Goal: Information Seeking & Learning: Compare options

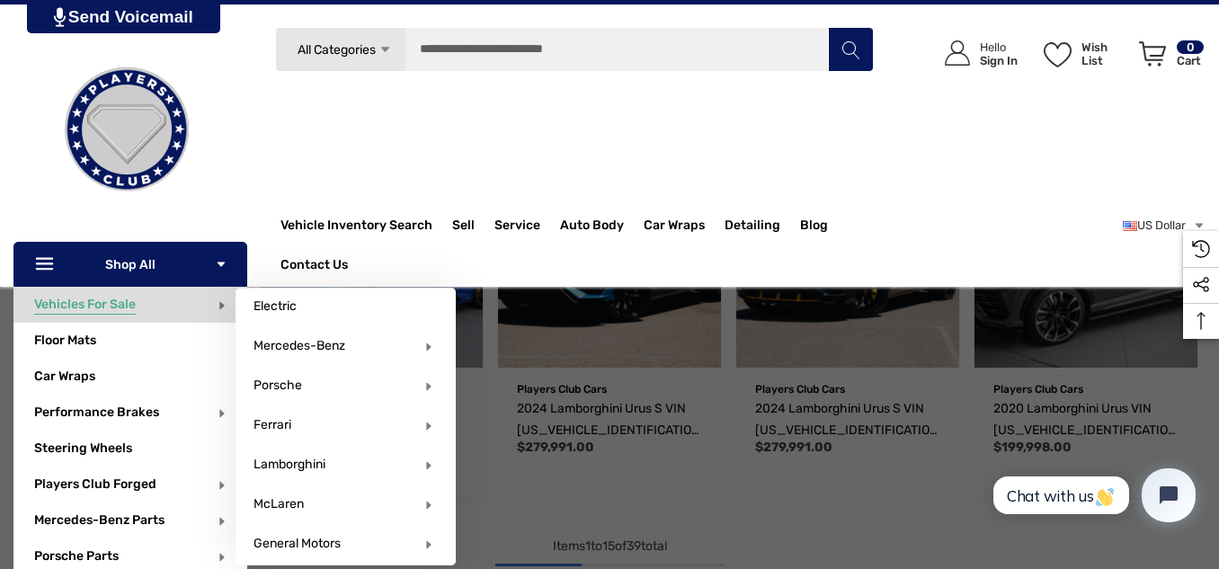
scroll to position [1255, 0]
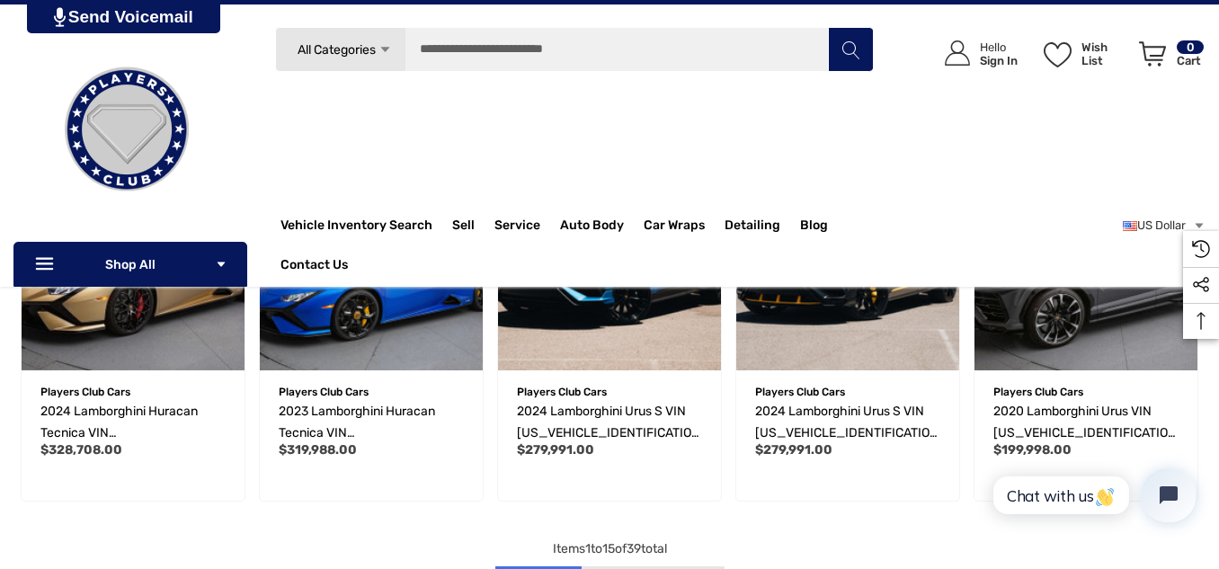
drag, startPoint x: 0, startPoint y: 155, endPoint x: 0, endPoint y: 129, distance: 26.1
click at [0, 129] on div "Search All Categories Icon Arrow Down Icon Arrow Down Icon Arrow Up Icon Arrow …" at bounding box center [609, 157] width 1219 height 260
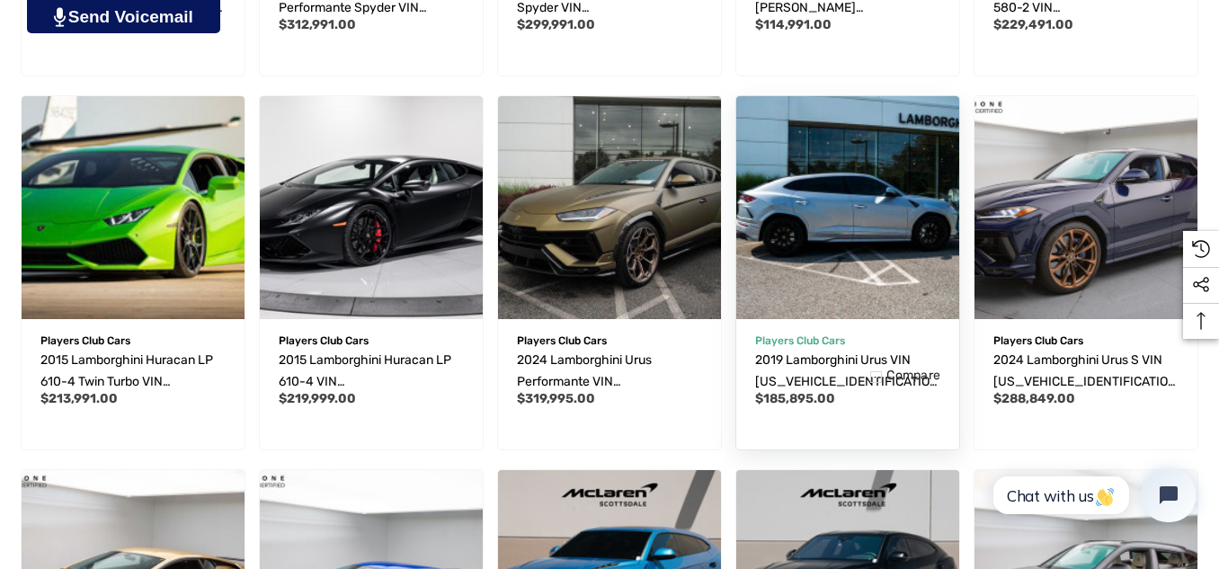
scroll to position [934, 0]
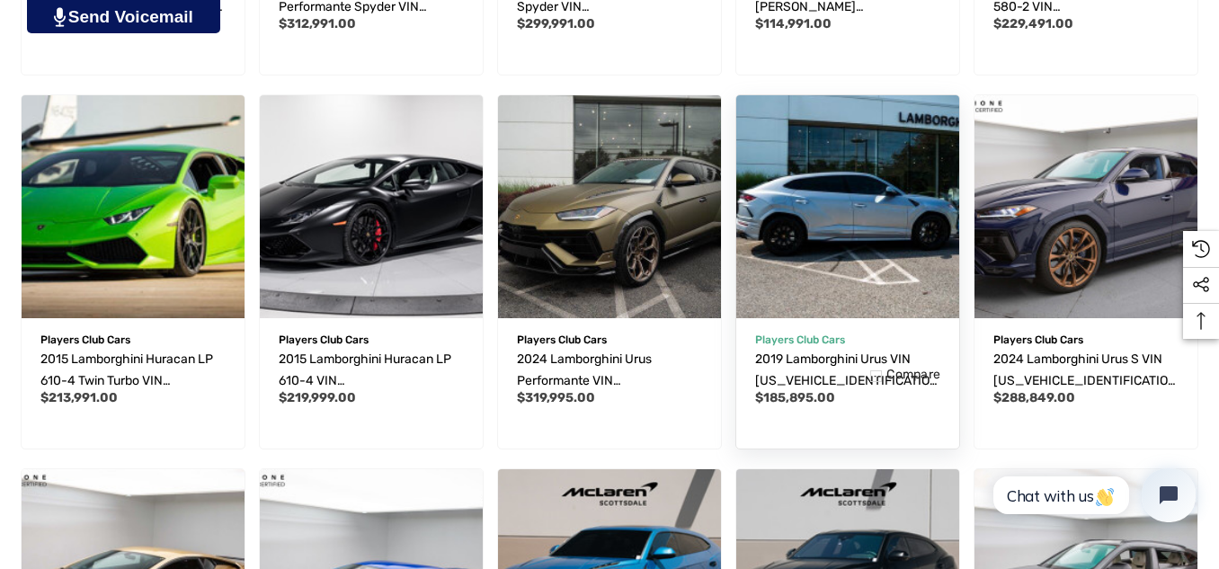
click at [871, 261] on img "2019 Lamborghini Urus VIN ZPBUA1ZL4KLA04368,$185,895.00\a" at bounding box center [847, 206] width 245 height 245
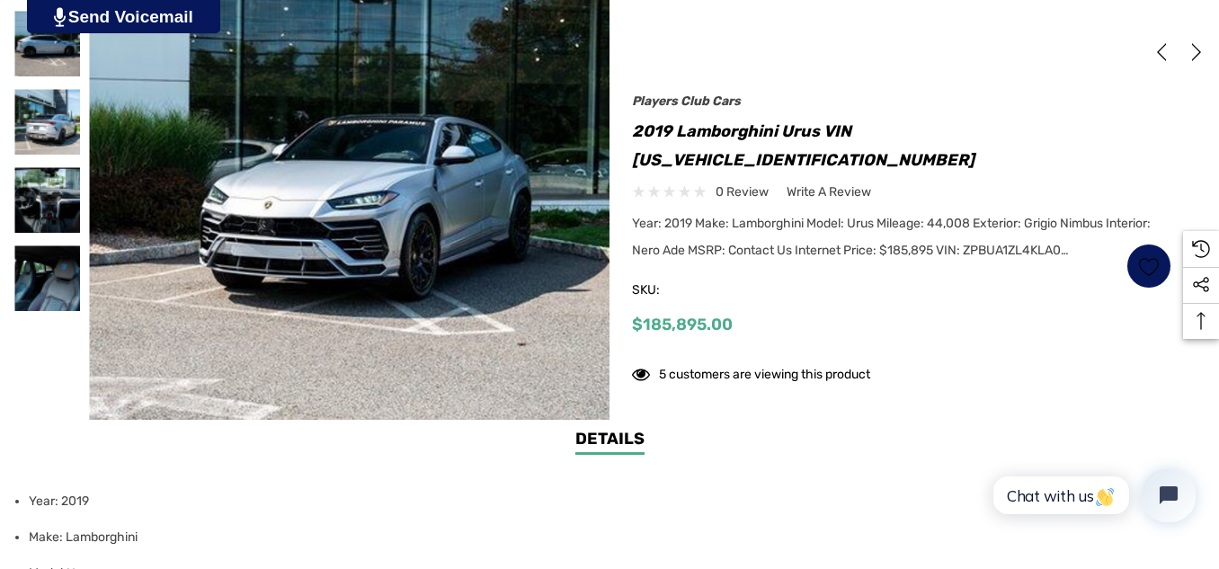
scroll to position [486, 0]
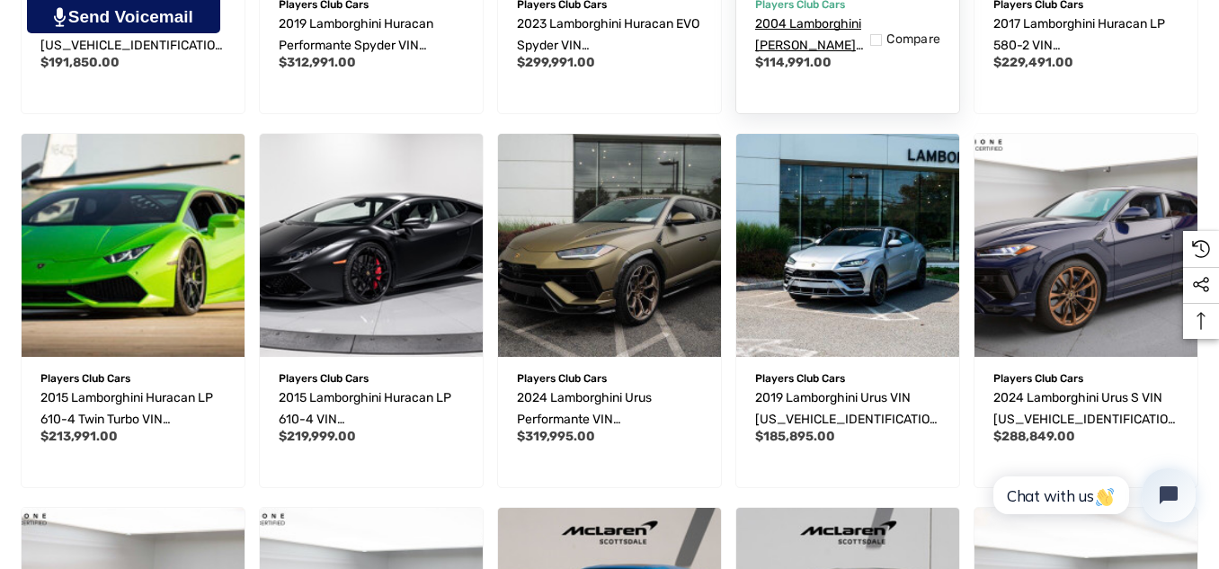
scroll to position [896, 0]
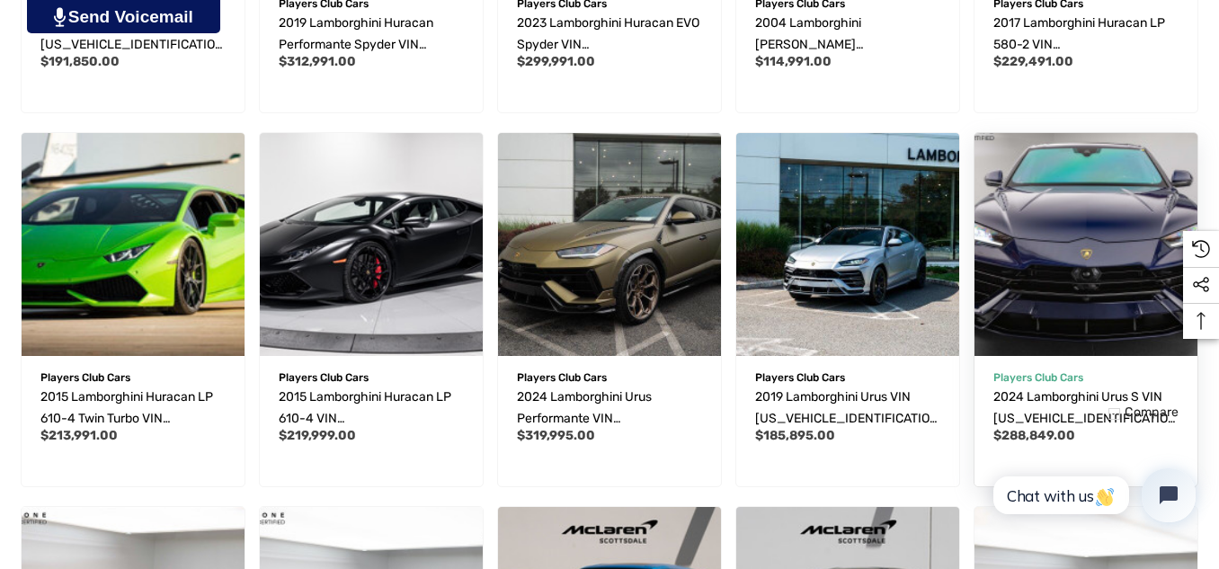
click at [1061, 208] on img "2024 Lamborghini Urus S VIN ZPBUB3ZL9RLA30449,$288,849.00\a" at bounding box center [1085, 243] width 245 height 245
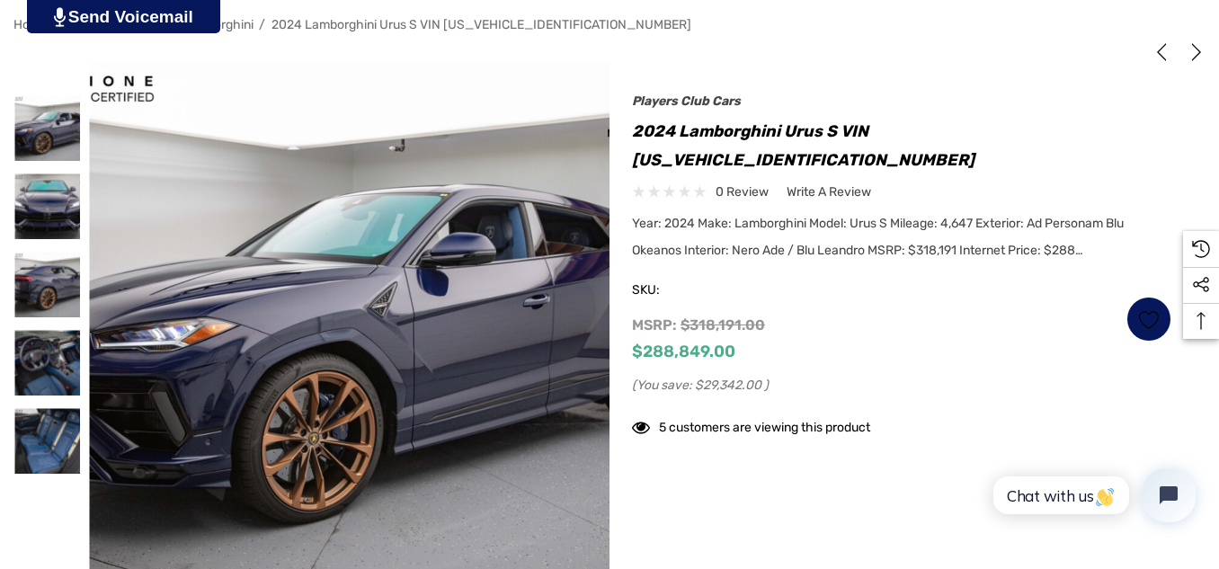
scroll to position [387, 0]
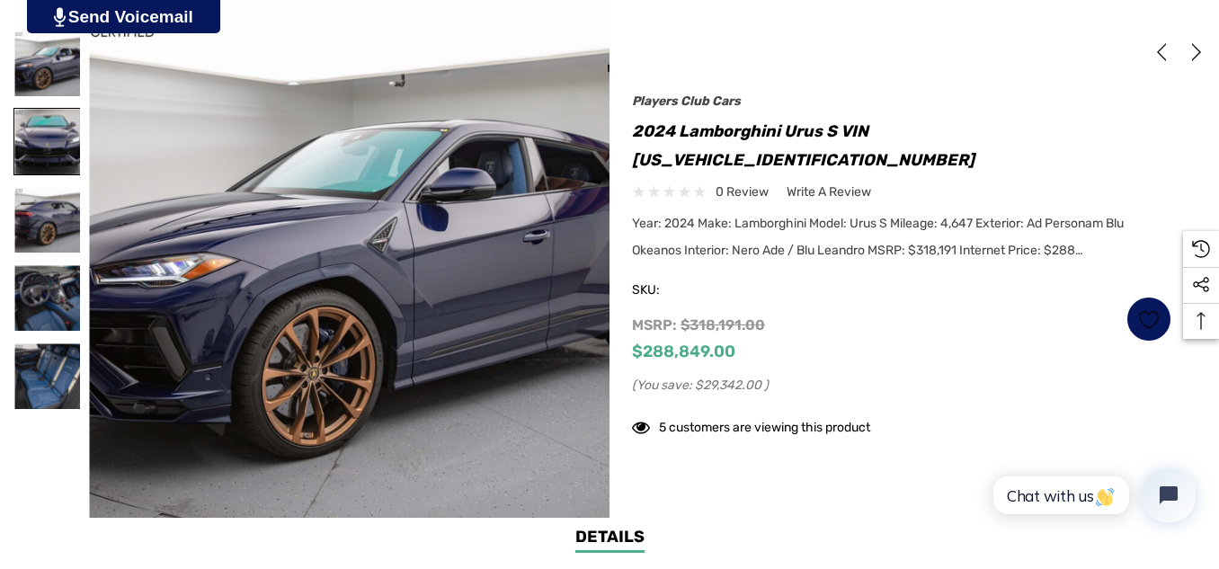
click at [49, 145] on img at bounding box center [47, 142] width 66 height 66
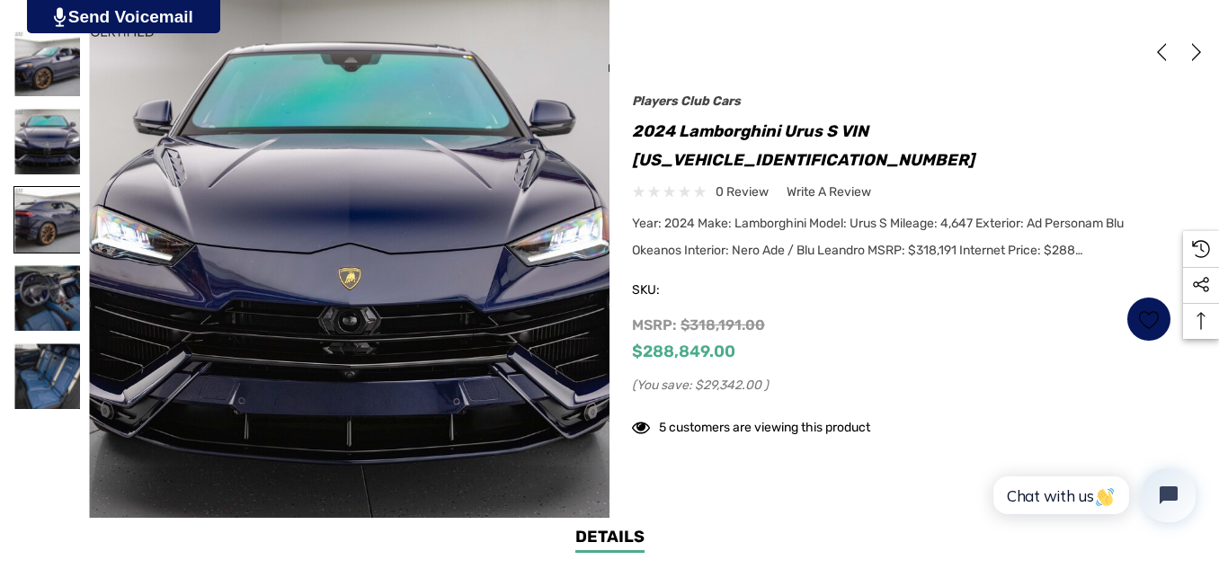
click at [53, 203] on img at bounding box center [47, 220] width 66 height 66
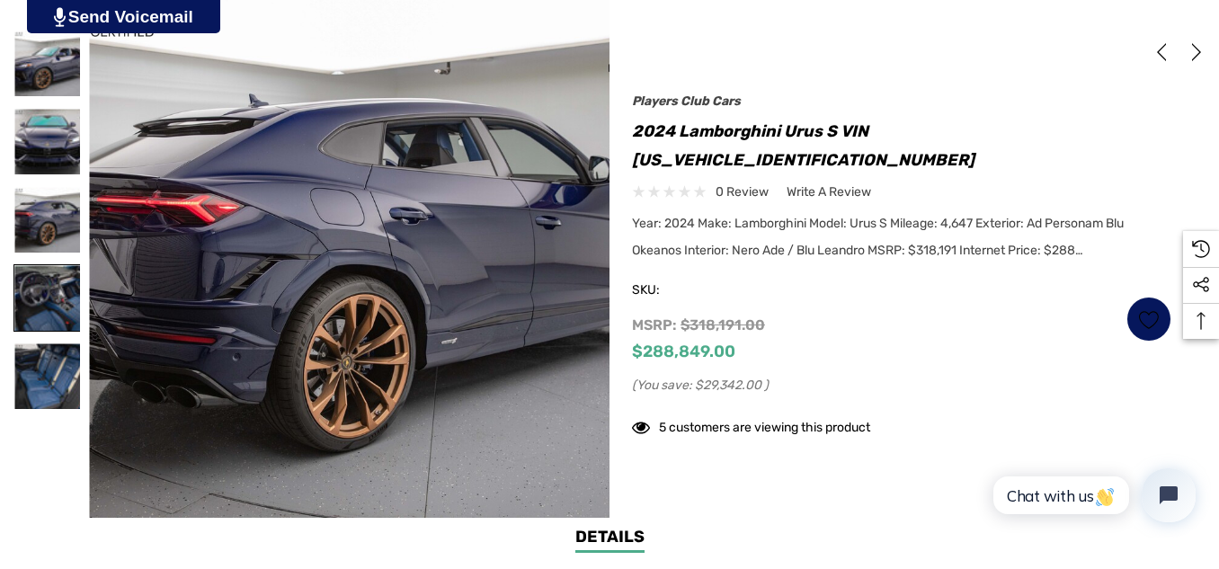
click at [41, 288] on img at bounding box center [47, 298] width 66 height 66
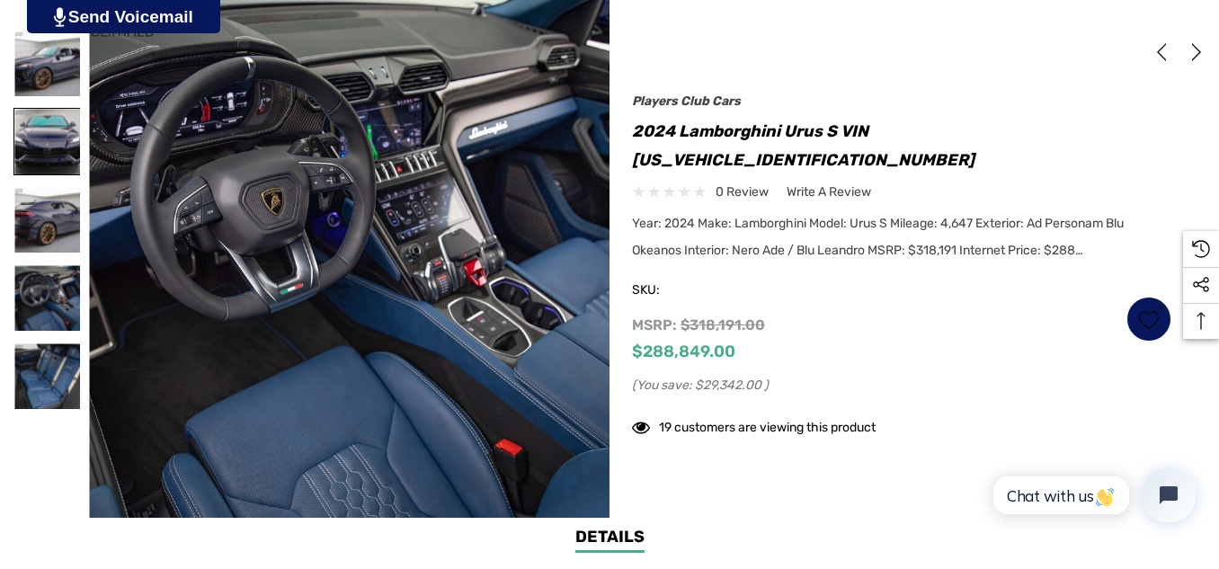
click at [51, 154] on img at bounding box center [47, 142] width 66 height 66
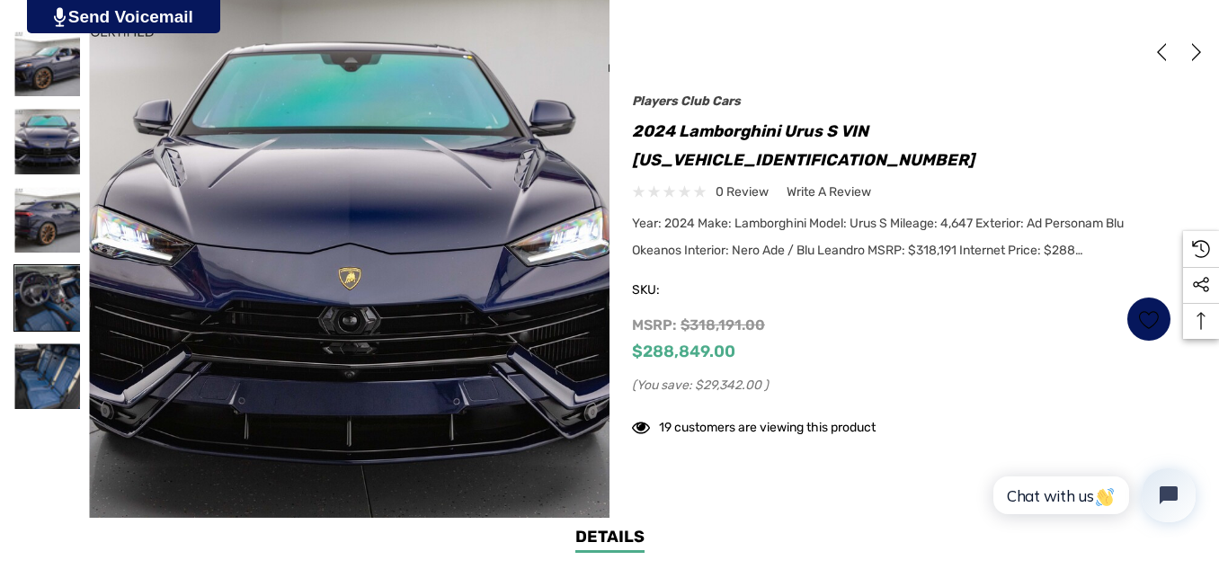
click at [29, 286] on img at bounding box center [47, 298] width 66 height 66
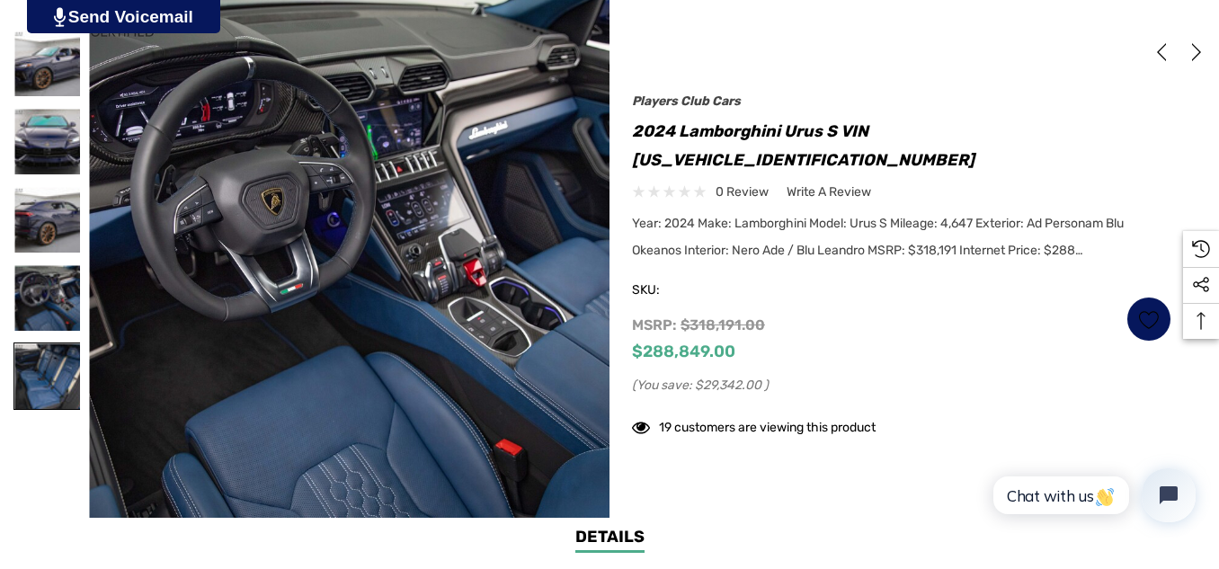
click at [41, 363] on img at bounding box center [47, 376] width 66 height 66
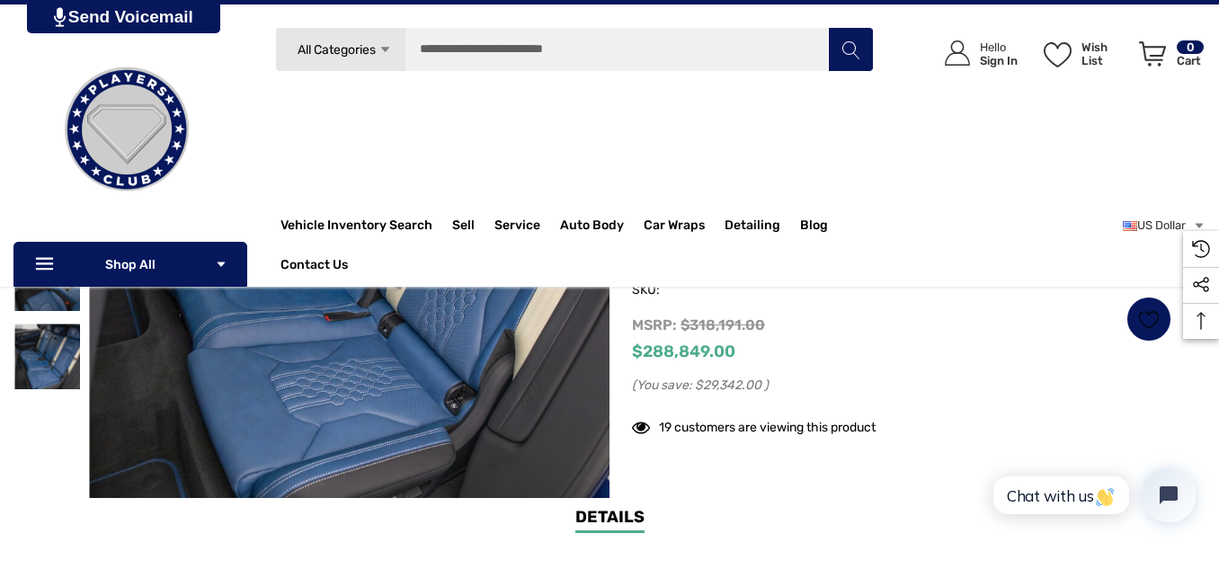
scroll to position [406, 0]
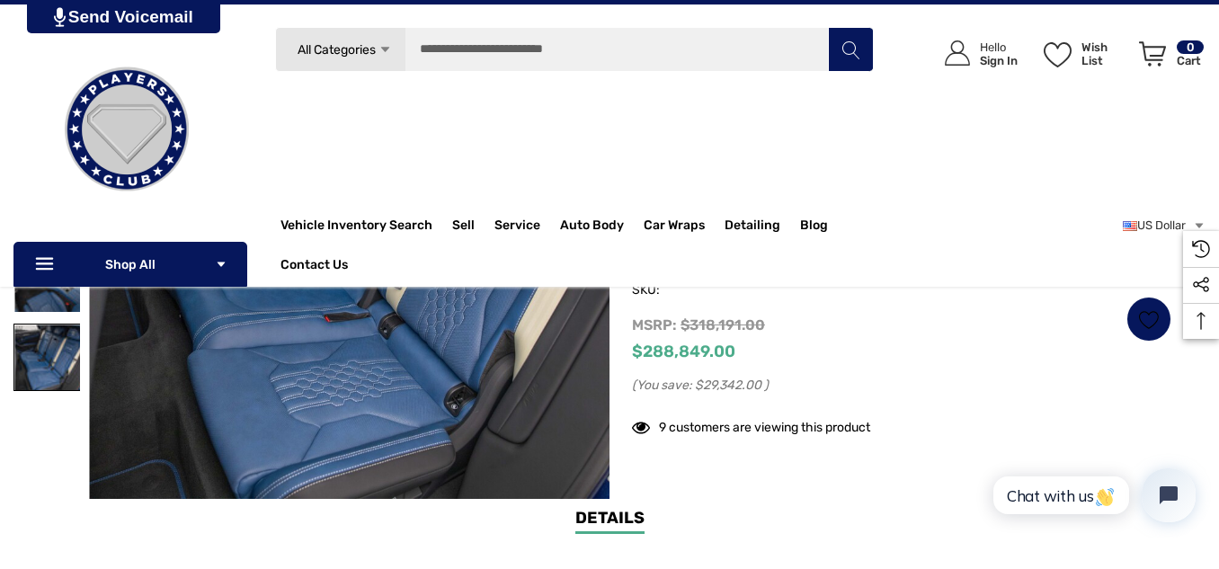
click at [16, 345] on img at bounding box center [47, 357] width 66 height 66
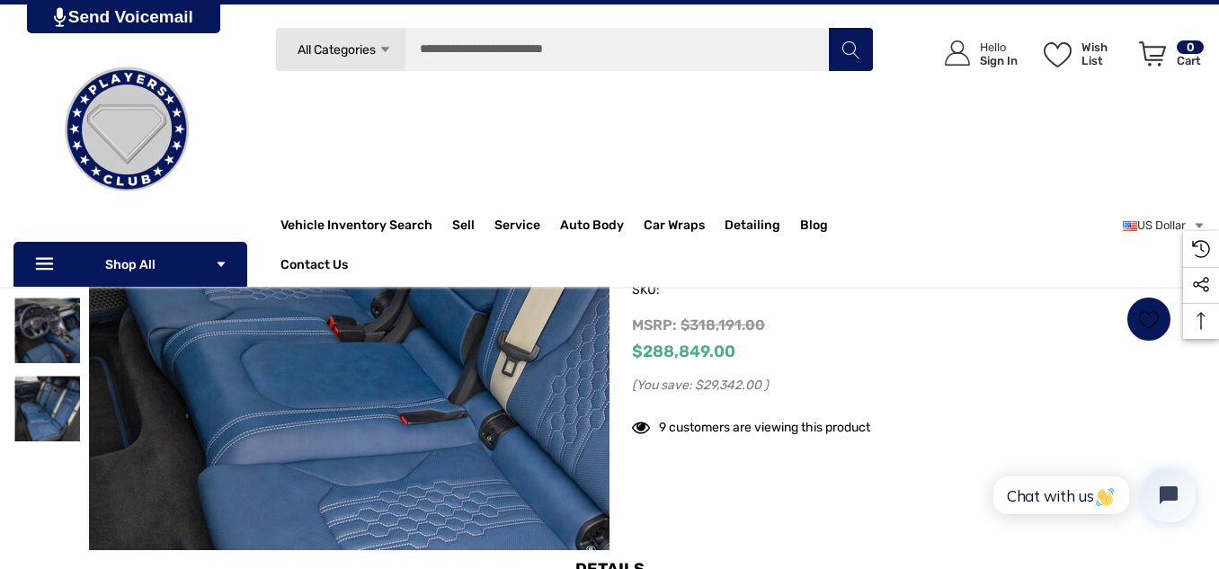
scroll to position [339, 0]
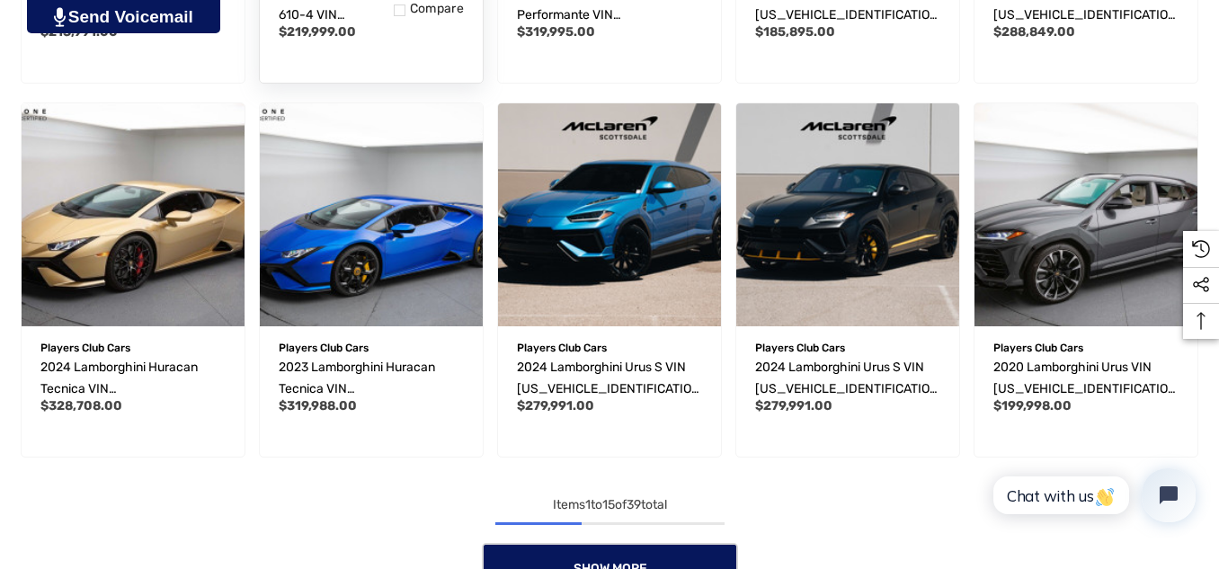
scroll to position [1300, 0]
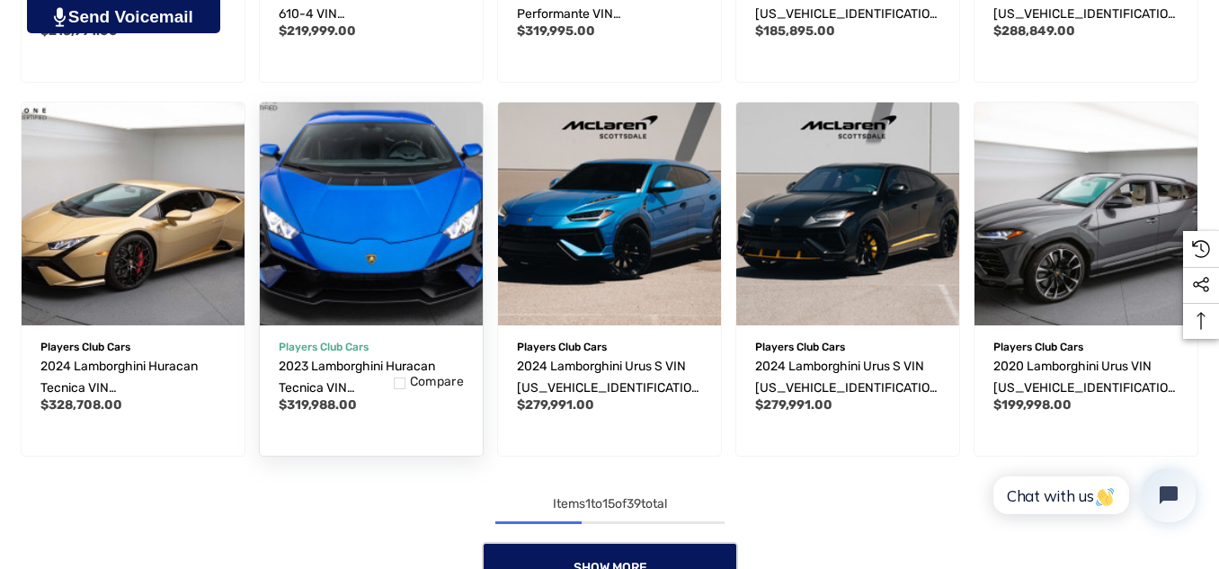
click at [374, 255] on img "2023 Lamborghini Huracan Tecnica VIN ZHWUB6ZF8PLA22577,$319,988.00\a" at bounding box center [370, 213] width 245 height 245
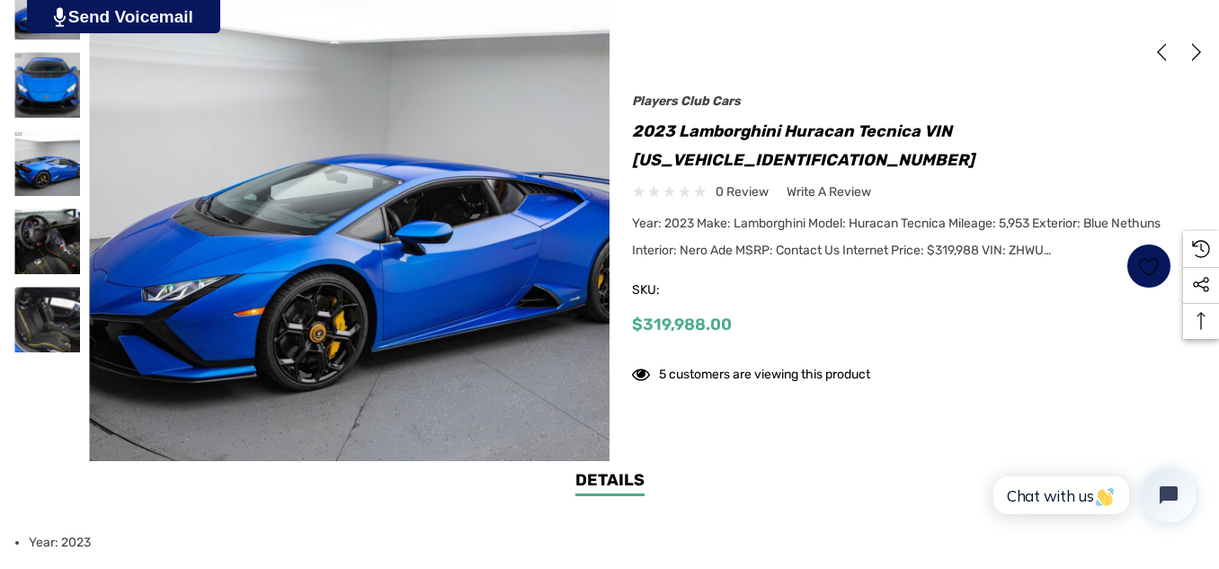
scroll to position [445, 0]
click at [83, 75] on div at bounding box center [50, 166] width 75 height 452
click at [30, 75] on img at bounding box center [47, 84] width 66 height 66
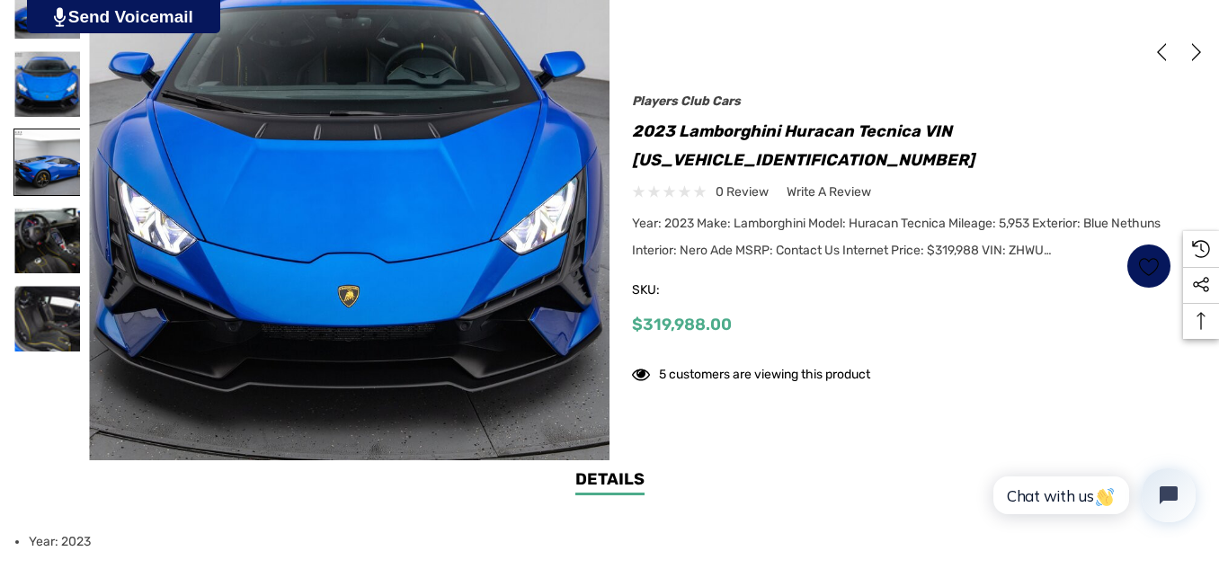
click at [38, 173] on img at bounding box center [47, 162] width 66 height 66
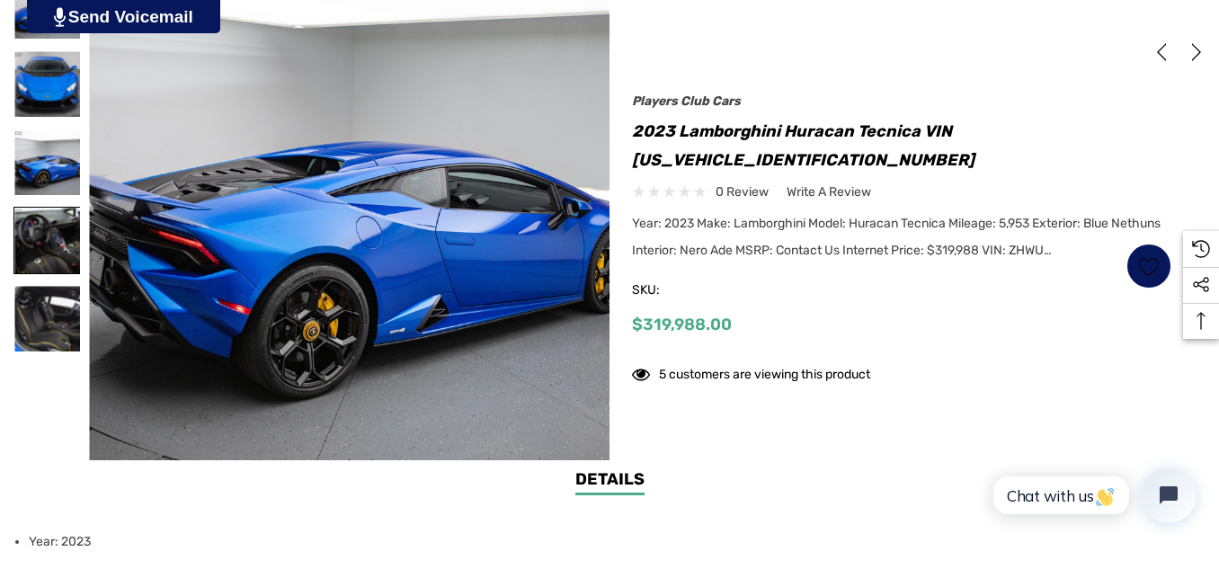
click at [44, 243] on img at bounding box center [47, 241] width 66 height 66
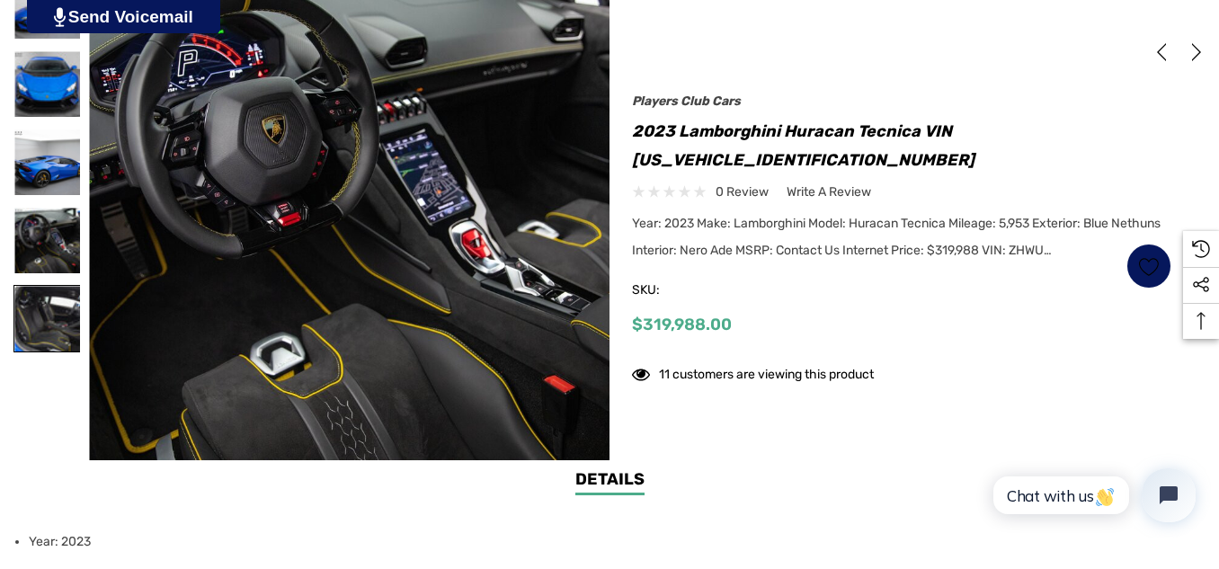
click at [26, 286] on img at bounding box center [47, 319] width 66 height 66
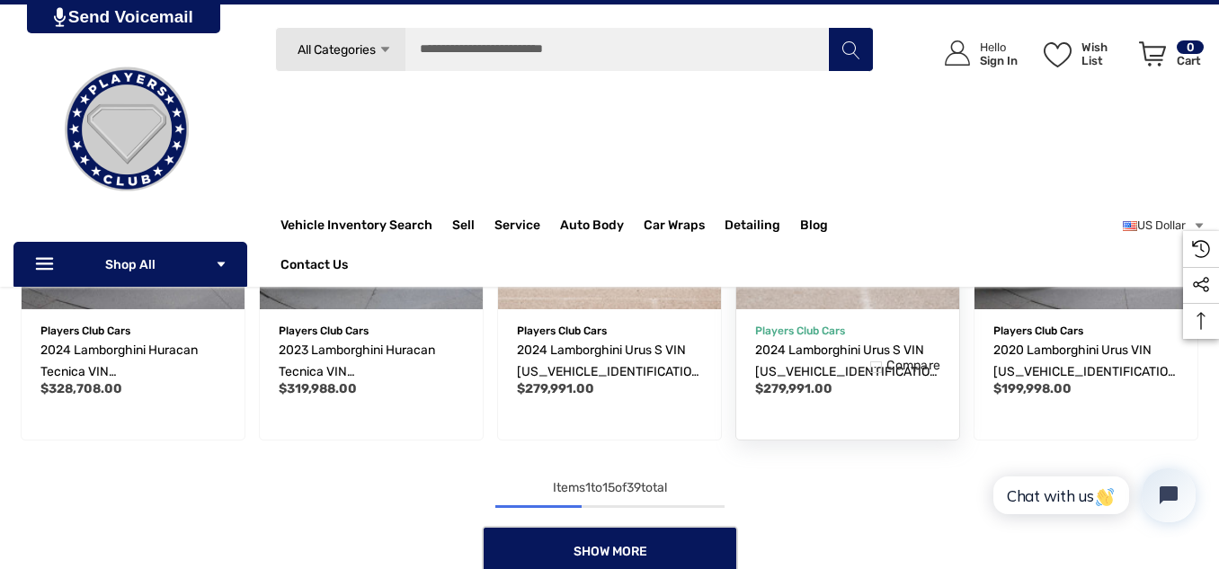
click at [838, 326] on p "Players Club Cars" at bounding box center [847, 330] width 185 height 23
click at [846, 319] on p "Players Club Cars" at bounding box center [847, 330] width 185 height 23
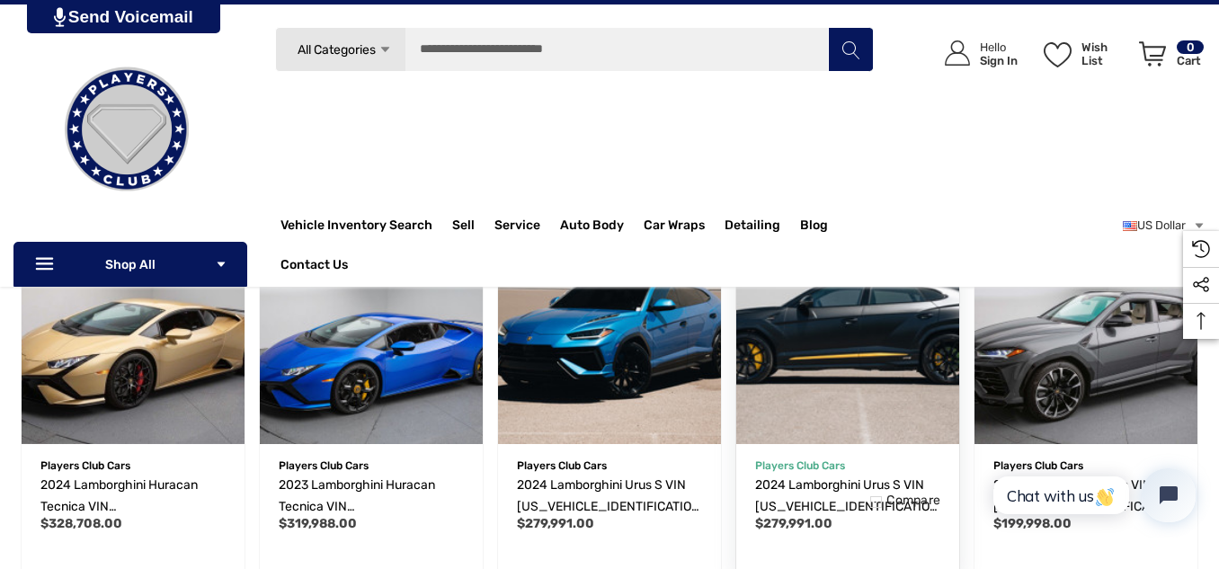
scroll to position [1181, 0]
click at [816, 380] on img "2024 Lamborghini Urus S VIN ZPBUB3ZL0RLA32820,$279,991.00\a" at bounding box center [847, 332] width 245 height 245
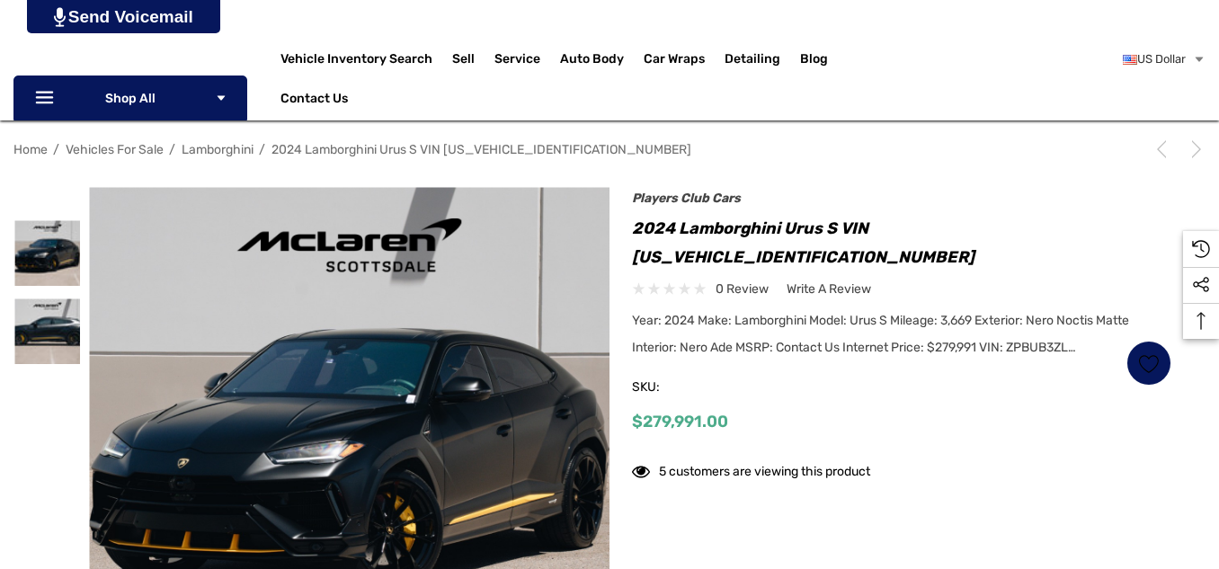
scroll to position [202, 0]
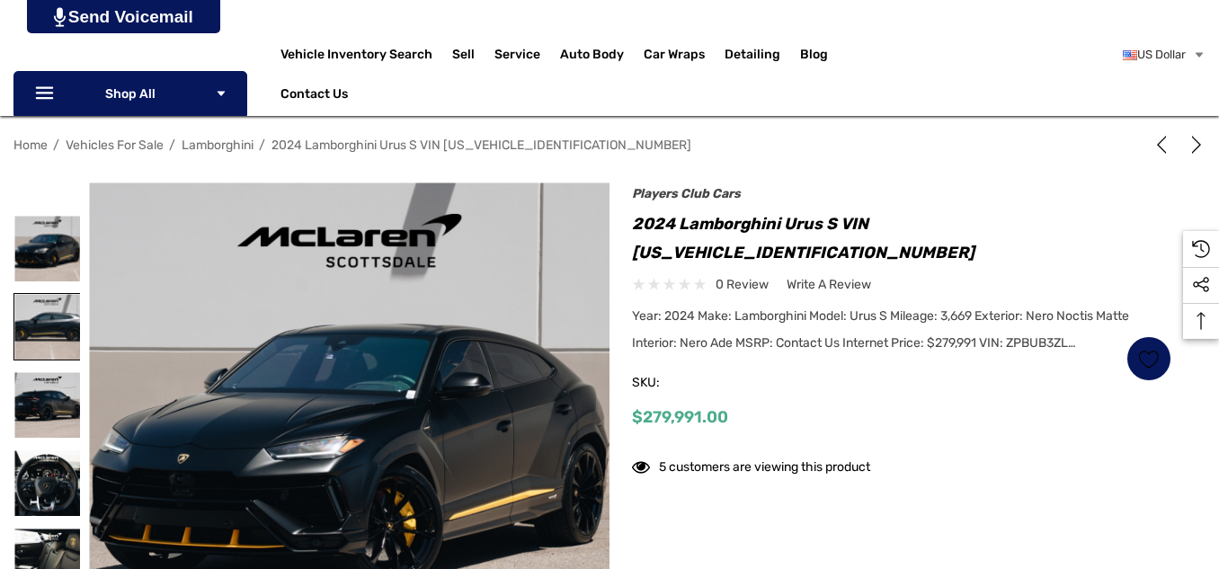
click at [38, 309] on img at bounding box center [47, 327] width 66 height 66
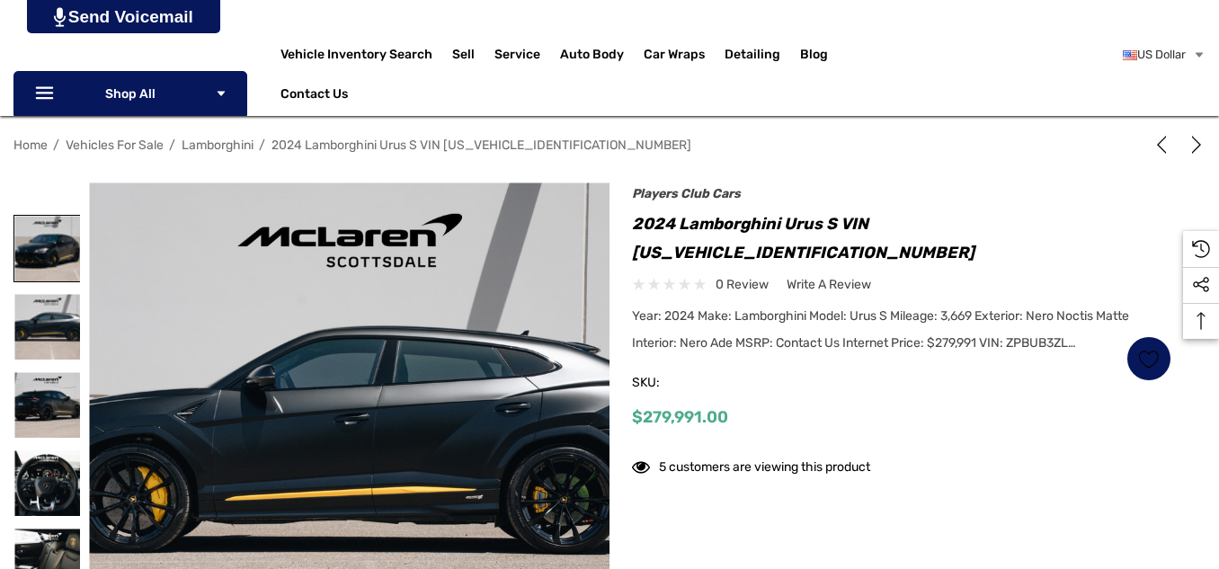
click at [40, 252] on img at bounding box center [47, 249] width 66 height 66
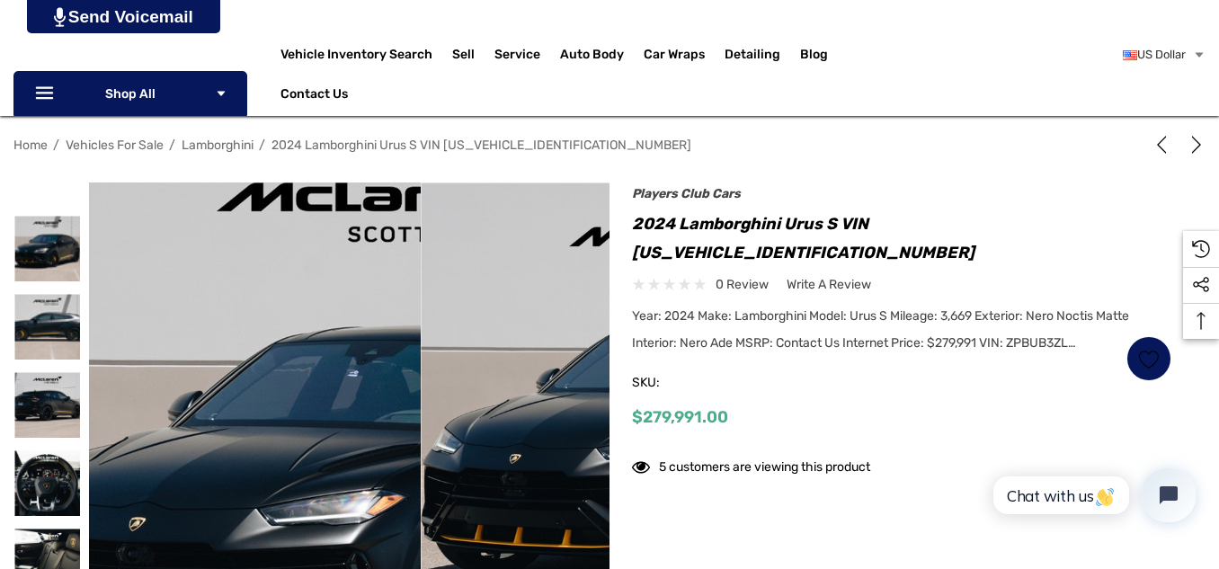
drag, startPoint x: 26, startPoint y: 326, endPoint x: 170, endPoint y: 318, distance: 144.0
click at [170, 318] on img at bounding box center [382, 501] width 1150 height 767
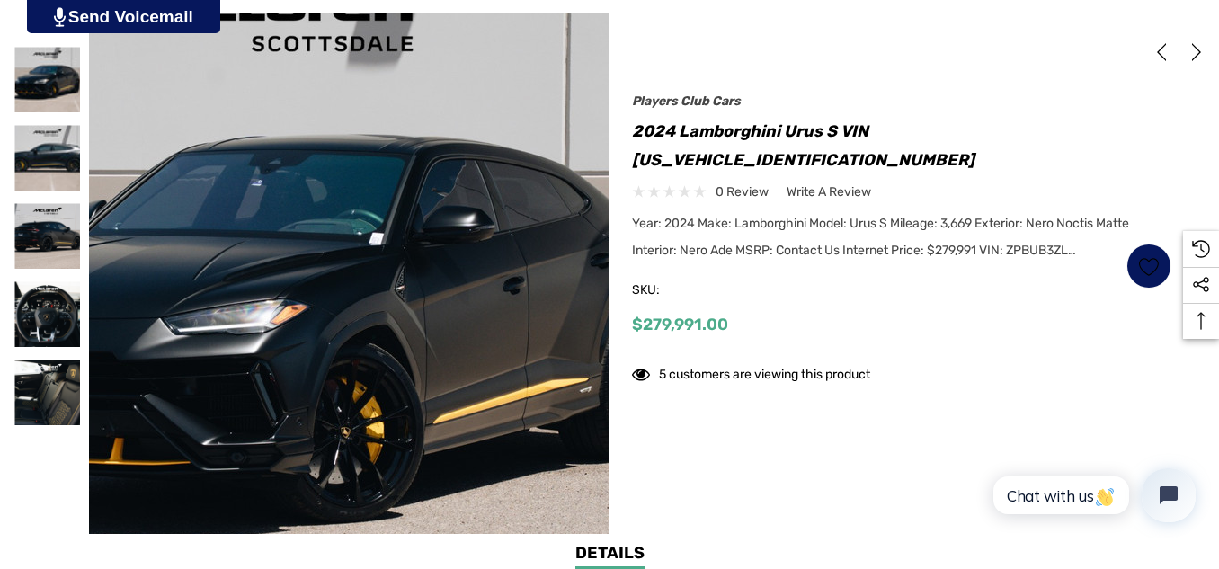
scroll to position [372, 0]
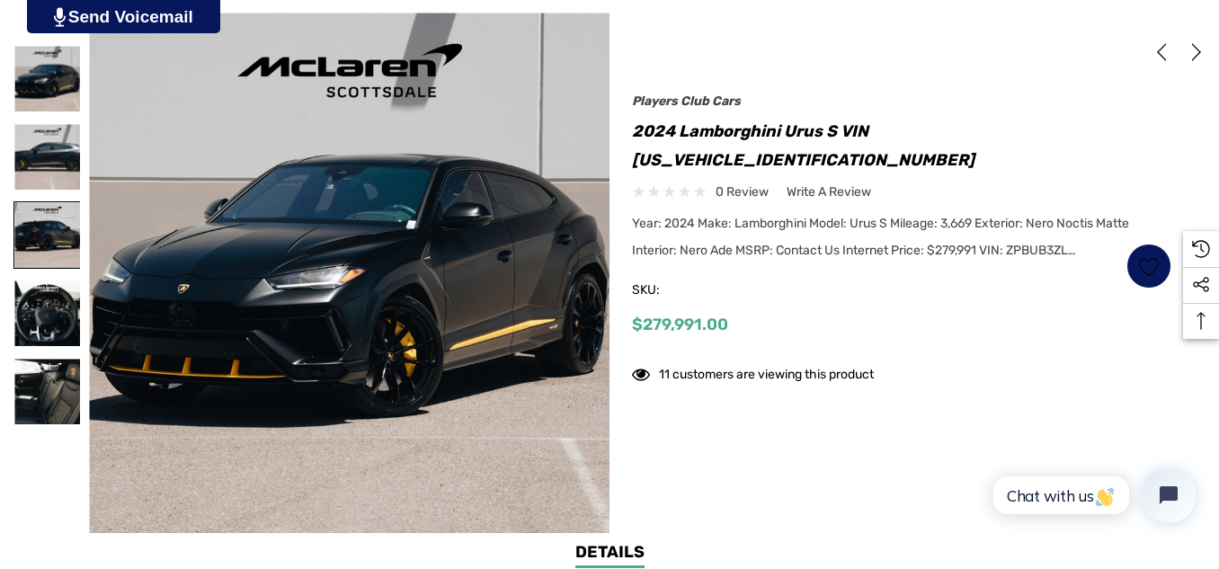
click at [54, 217] on img at bounding box center [47, 235] width 66 height 66
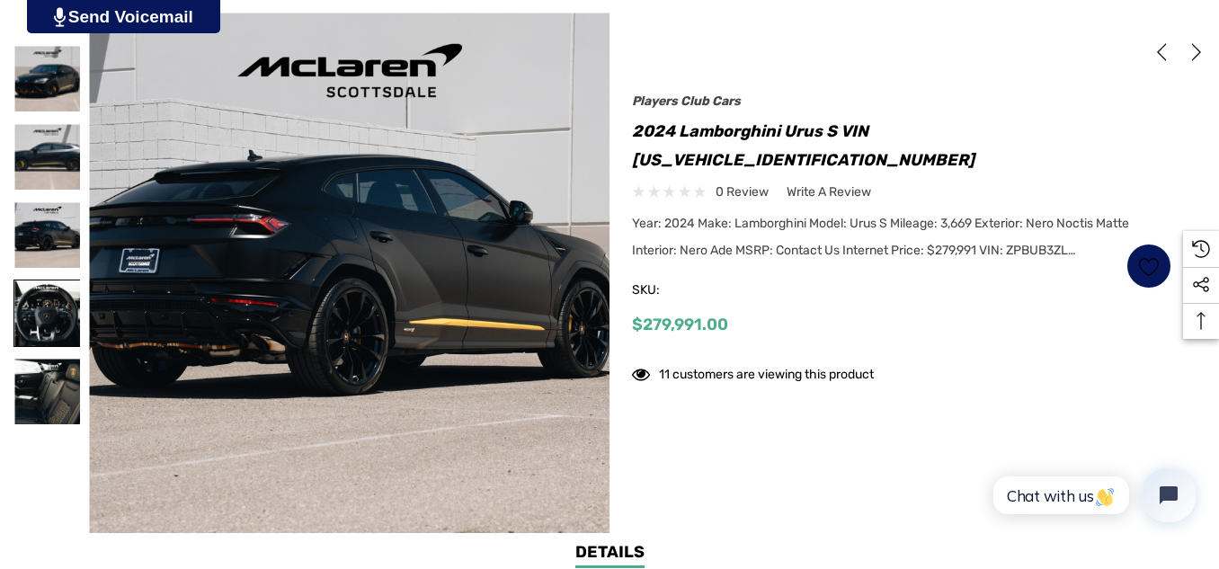
click at [49, 328] on img at bounding box center [47, 313] width 66 height 66
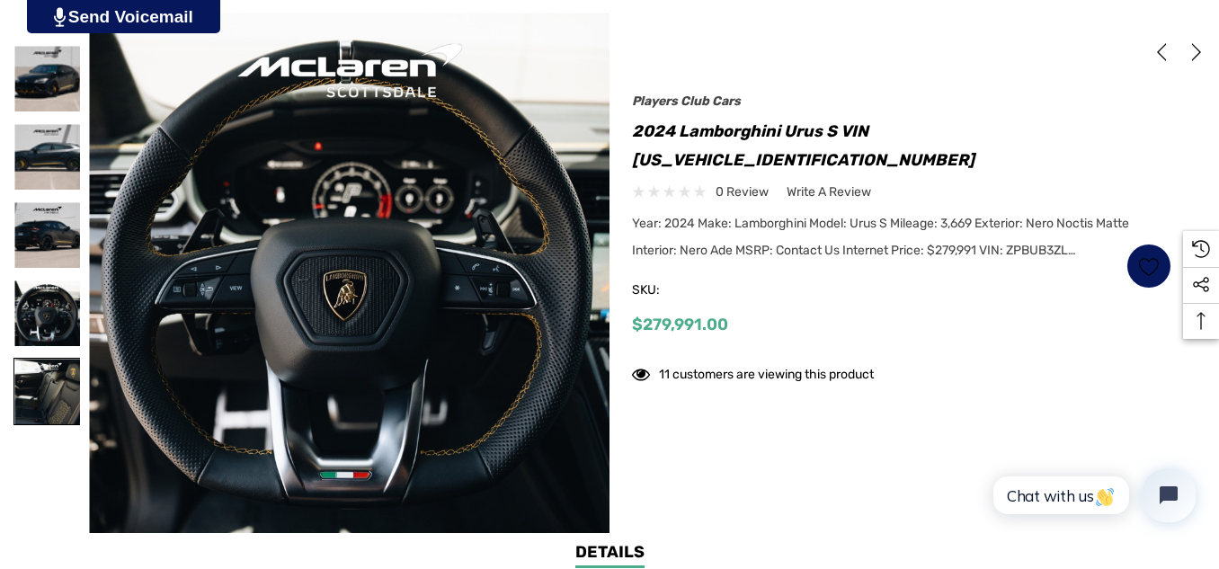
click at [44, 382] on img at bounding box center [47, 392] width 66 height 66
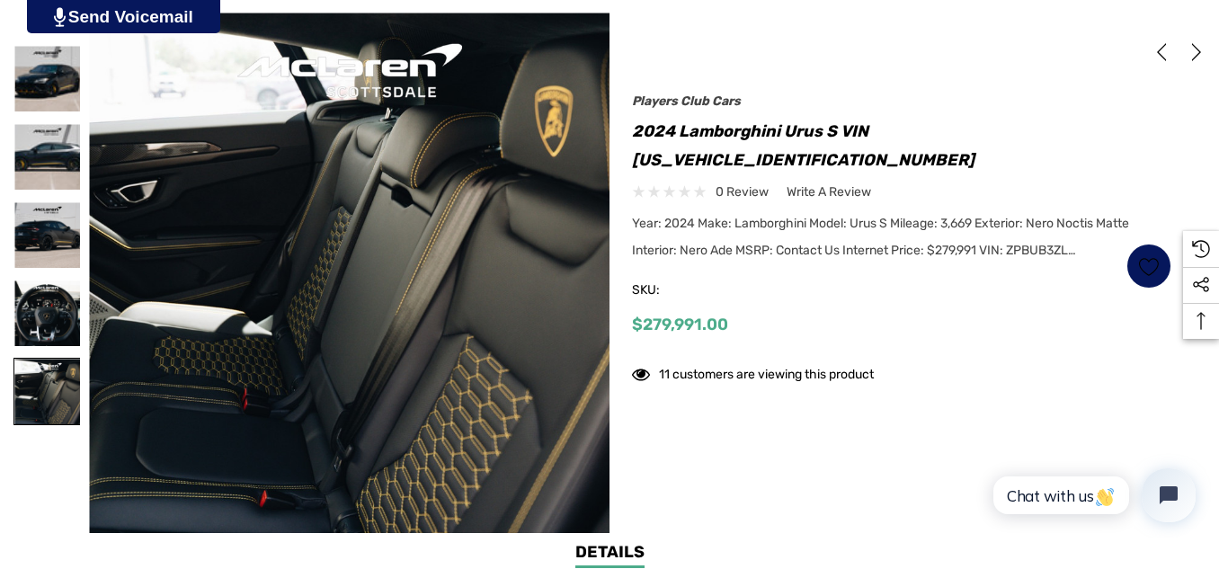
click at [45, 385] on img at bounding box center [47, 392] width 66 height 66
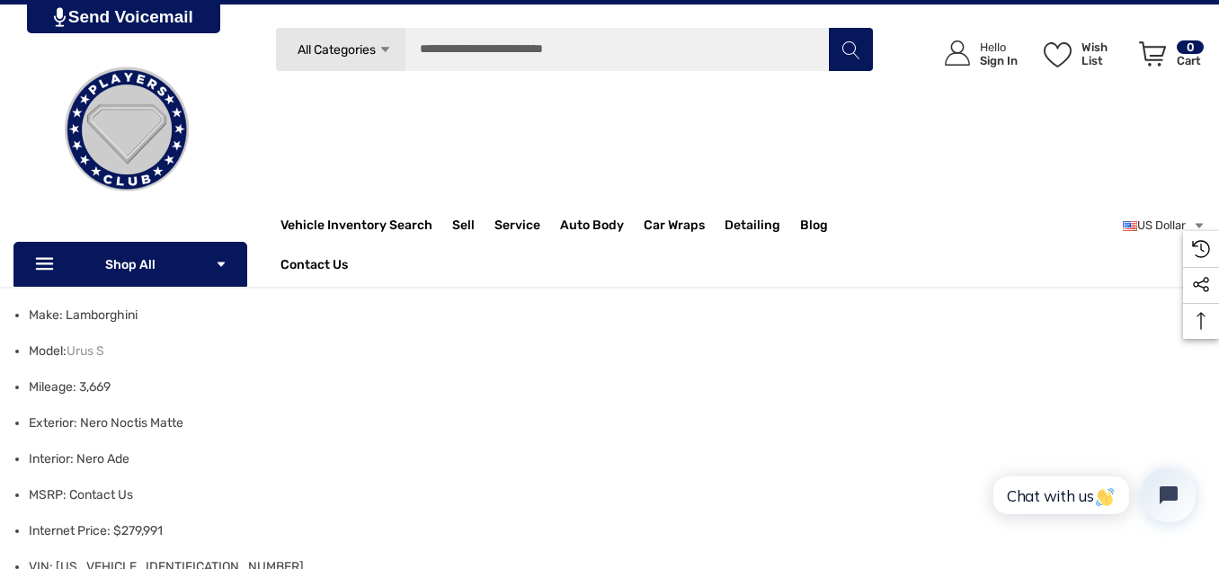
scroll to position [634, 0]
